Goal: Navigation & Orientation: Find specific page/section

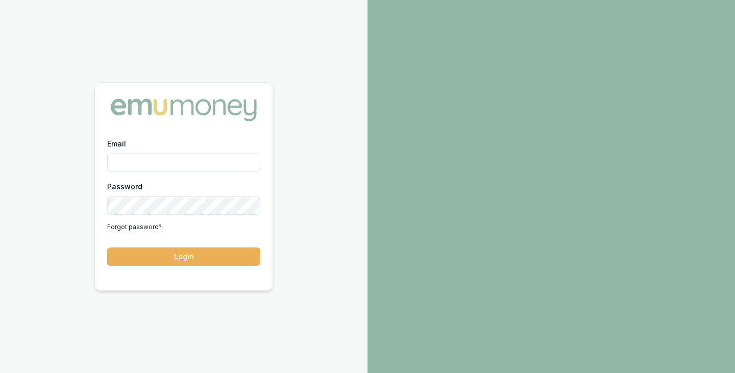
click at [141, 151] on div "Email" at bounding box center [183, 154] width 153 height 35
click at [142, 157] on input "Email" at bounding box center [183, 163] width 153 height 18
click at [107, 247] on button "Login" at bounding box center [183, 256] width 153 height 18
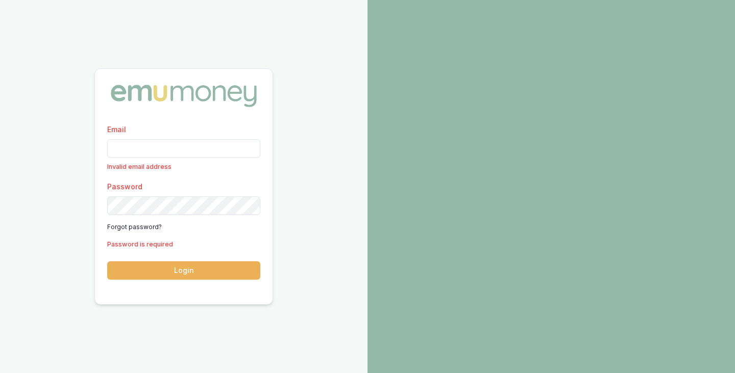
type input "[PERSON_NAME][EMAIL_ADDRESS][PERSON_NAME][DOMAIN_NAME]"
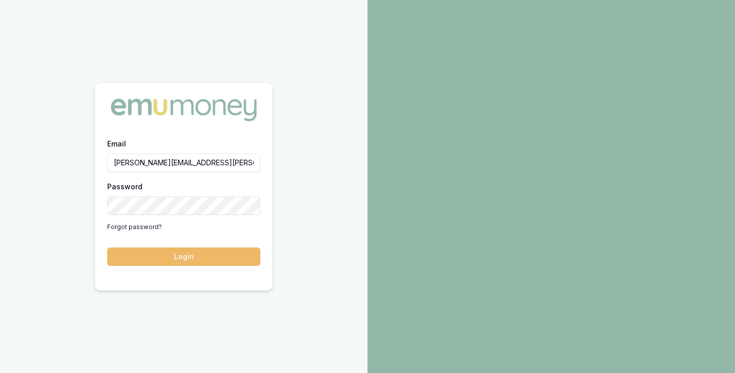
click at [181, 257] on button "Login" at bounding box center [183, 256] width 153 height 18
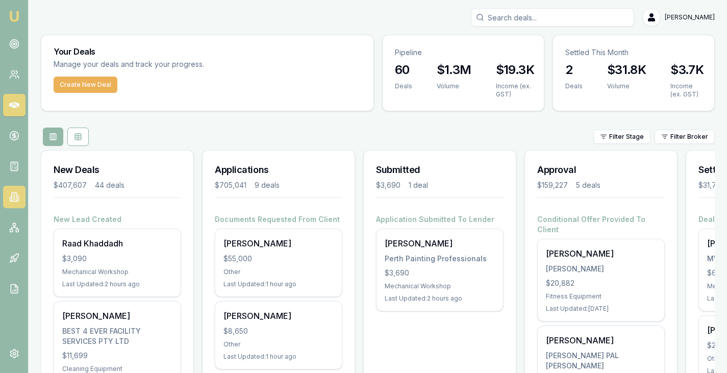
click at [14, 193] on icon at bounding box center [14, 197] width 5 height 9
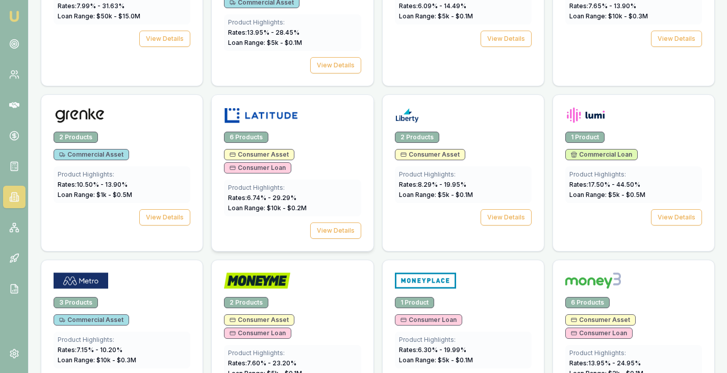
scroll to position [1071, 0]
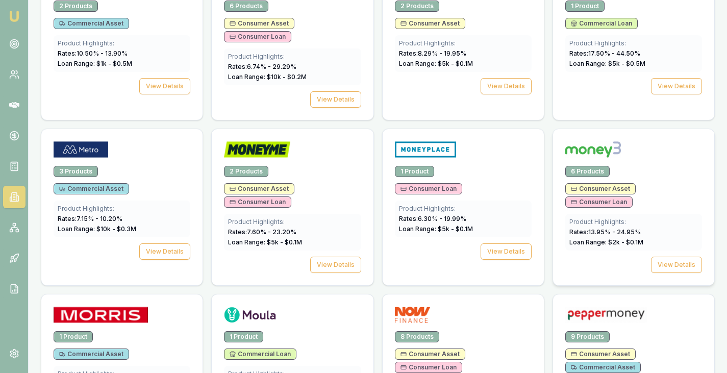
click at [602, 141] on img at bounding box center [593, 149] width 56 height 16
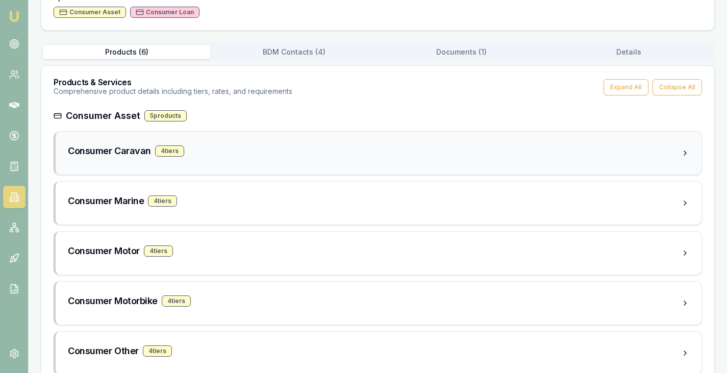
scroll to position [153, 0]
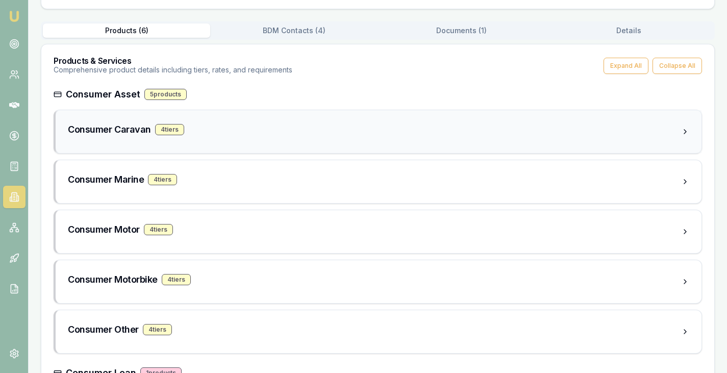
click at [117, 132] on h3 "Consumer Caravan" at bounding box center [109, 129] width 83 height 14
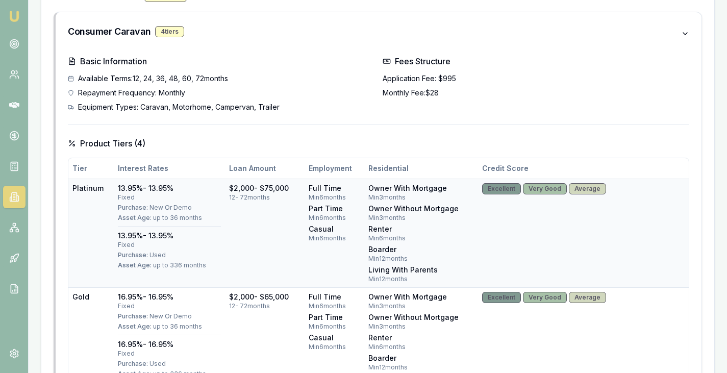
scroll to position [255, 0]
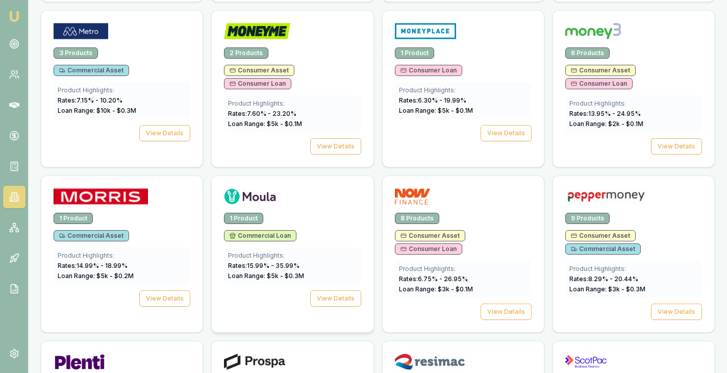
scroll to position [1173, 0]
